Goal: Task Accomplishment & Management: Use online tool/utility

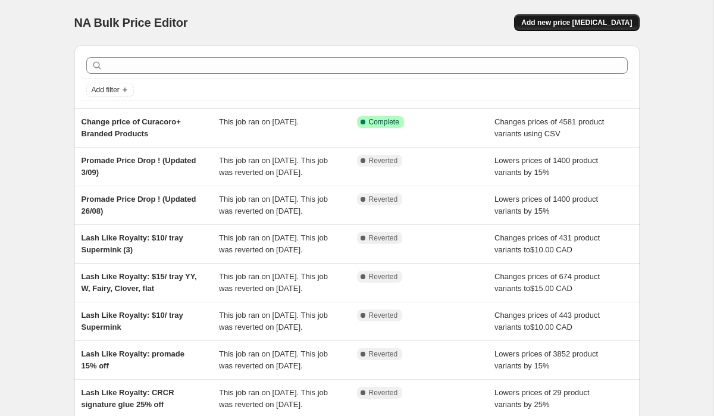
click at [579, 17] on button "Add new price [MEDICAL_DATA]" at bounding box center [576, 22] width 125 height 17
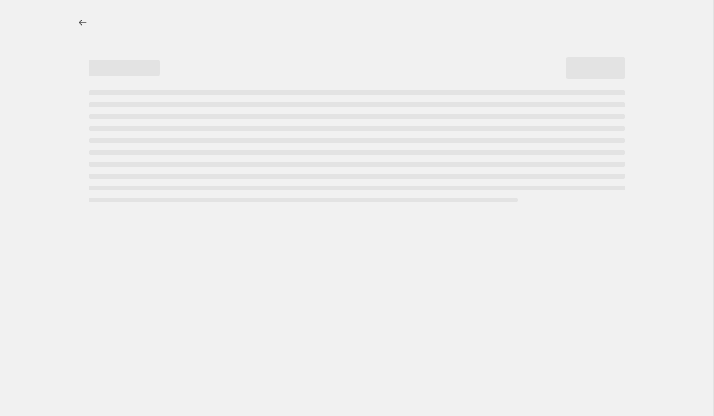
select select "percentage"
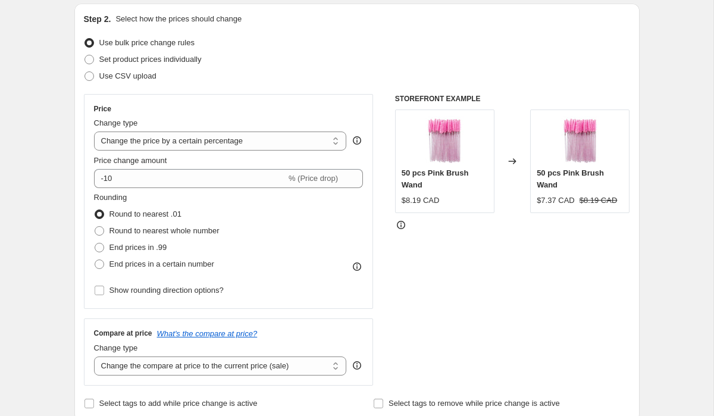
scroll to position [73, 0]
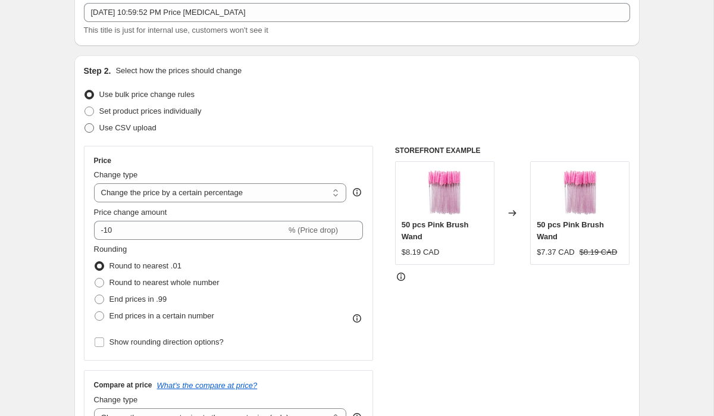
click at [131, 129] on span "Use CSV upload" at bounding box center [127, 127] width 57 height 9
click at [85, 124] on input "Use CSV upload" at bounding box center [84, 123] width 1 height 1
radio input "true"
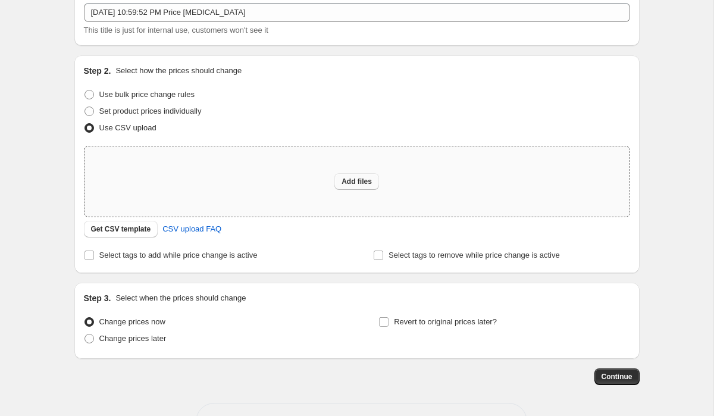
click at [356, 181] on span "Add files" at bounding box center [357, 182] width 30 height 10
click at [129, 233] on span "Get CSV template" at bounding box center [121, 229] width 60 height 10
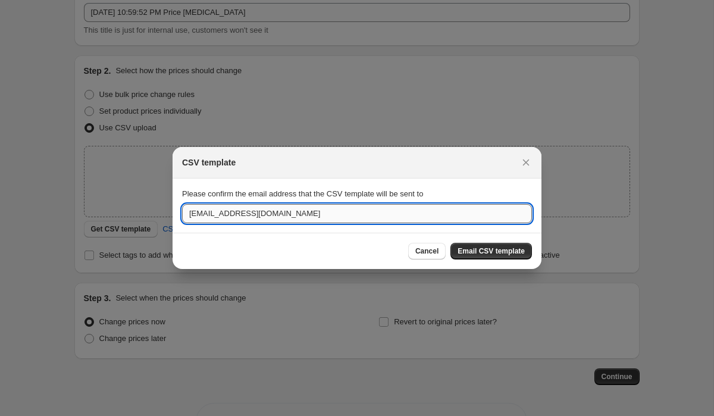
click at [205, 211] on input "[EMAIL_ADDRESS][DOMAIN_NAME]" at bounding box center [357, 213] width 350 height 19
type input "[PERSON_NAME][EMAIL_ADDRESS][PERSON_NAME][DOMAIN_NAME]"
click at [461, 252] on span "Email CSV template" at bounding box center [491, 251] width 67 height 10
